Goal: Information Seeking & Learning: Stay updated

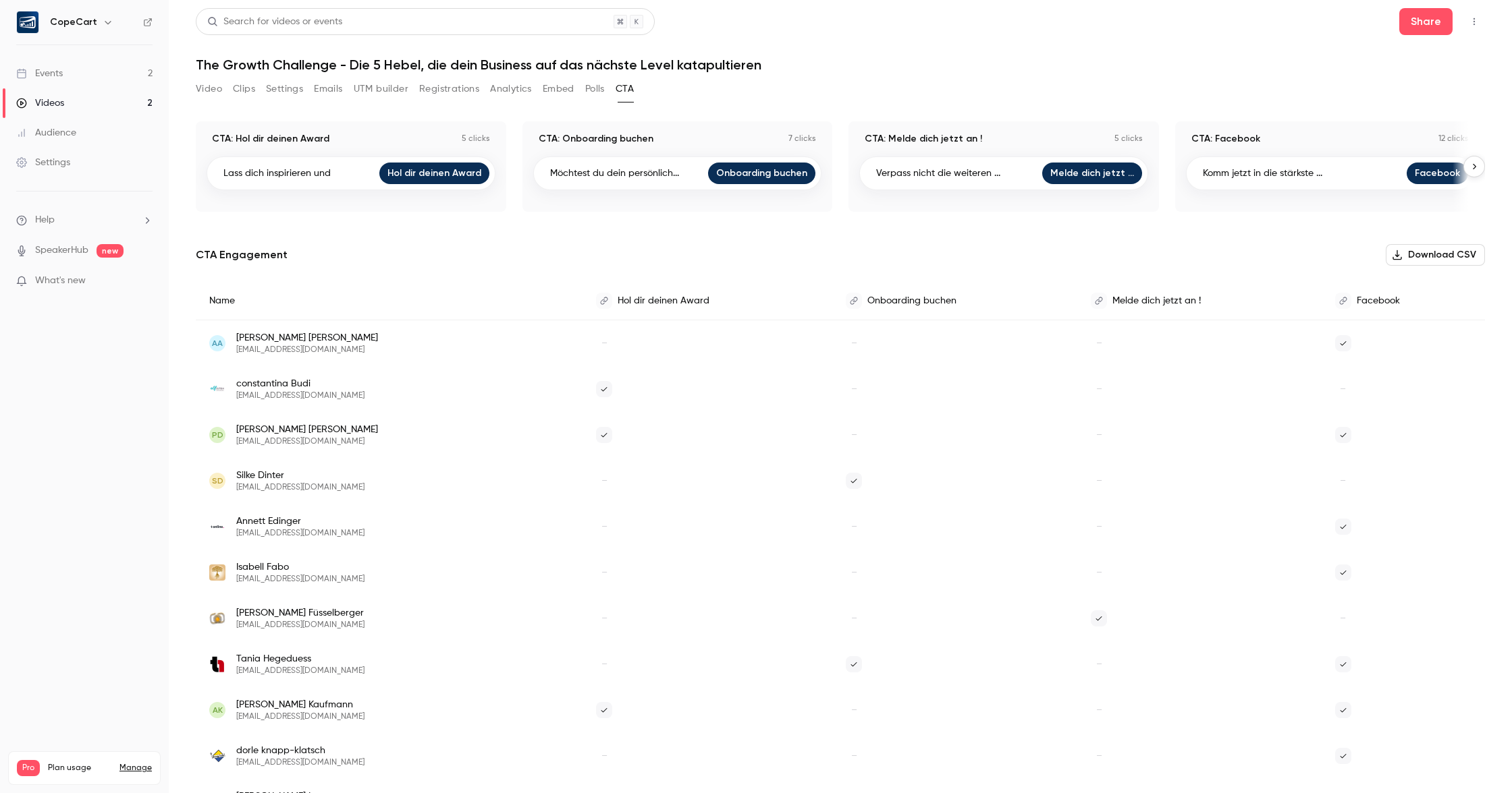
scroll to position [2, 0]
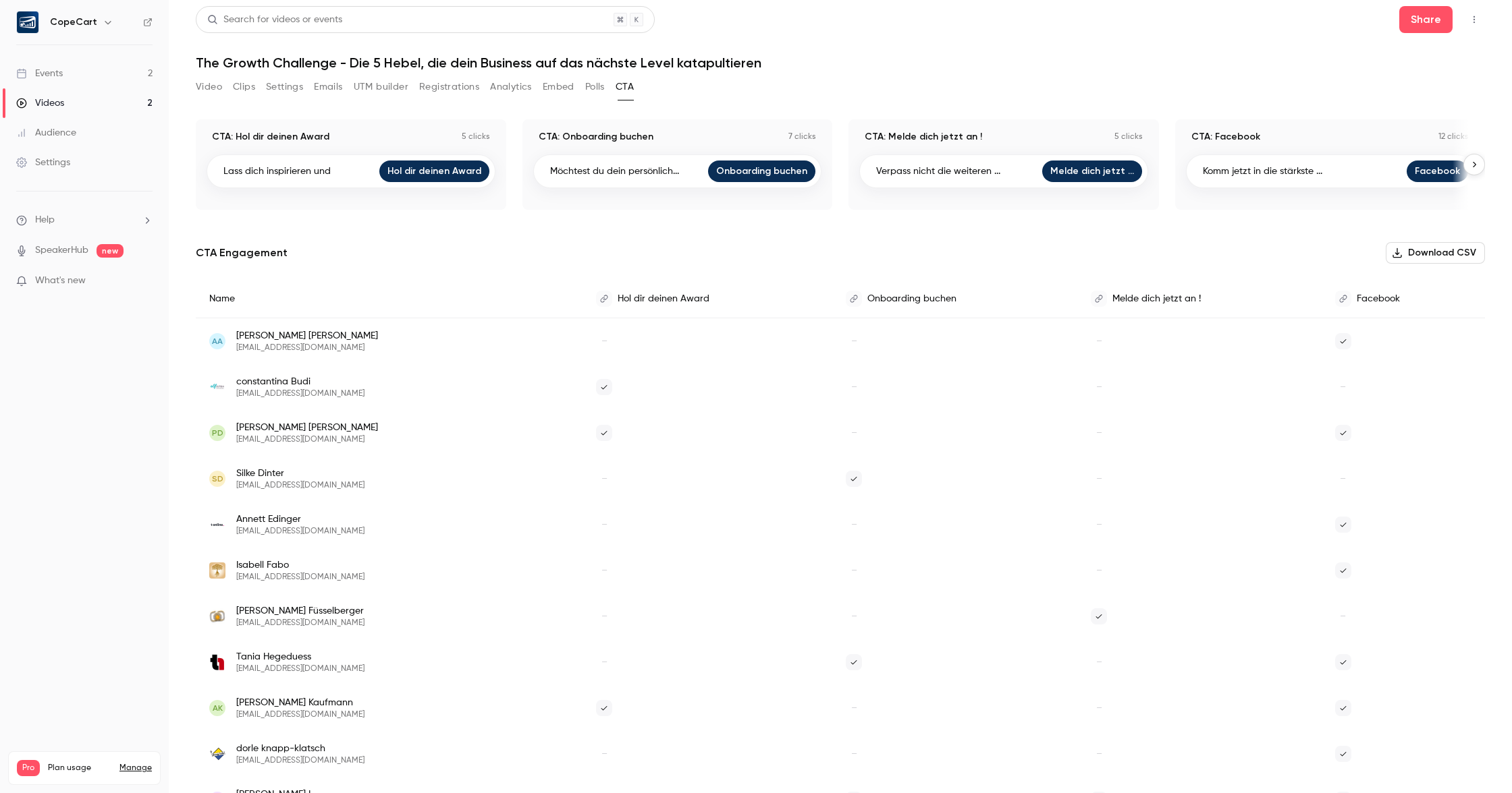
click at [89, 77] on link "Events 2" at bounding box center [84, 74] width 169 height 30
